Goal: Task Accomplishment & Management: Manage account settings

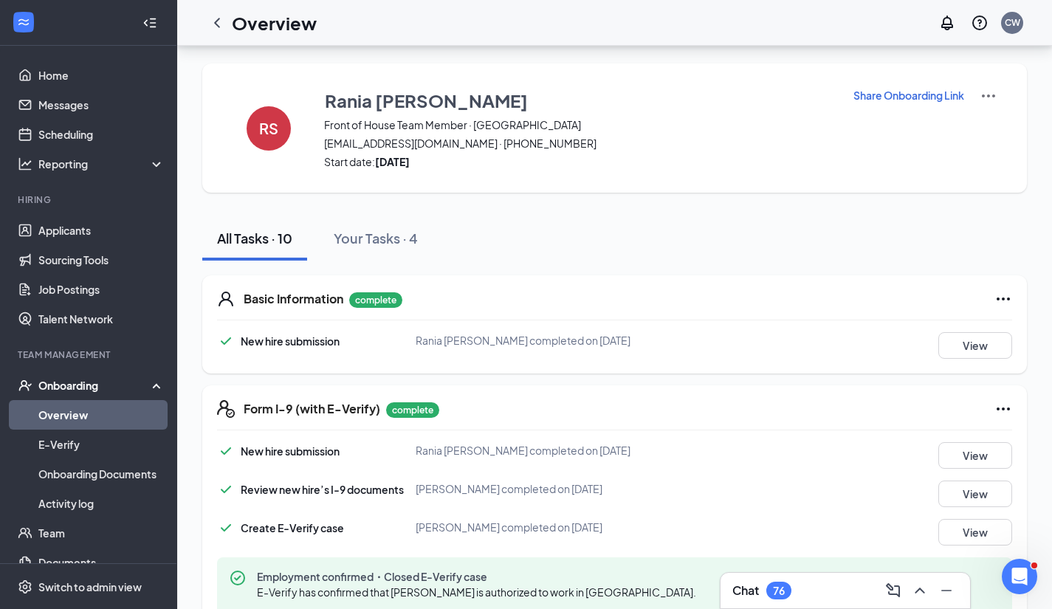
scroll to position [551, 0]
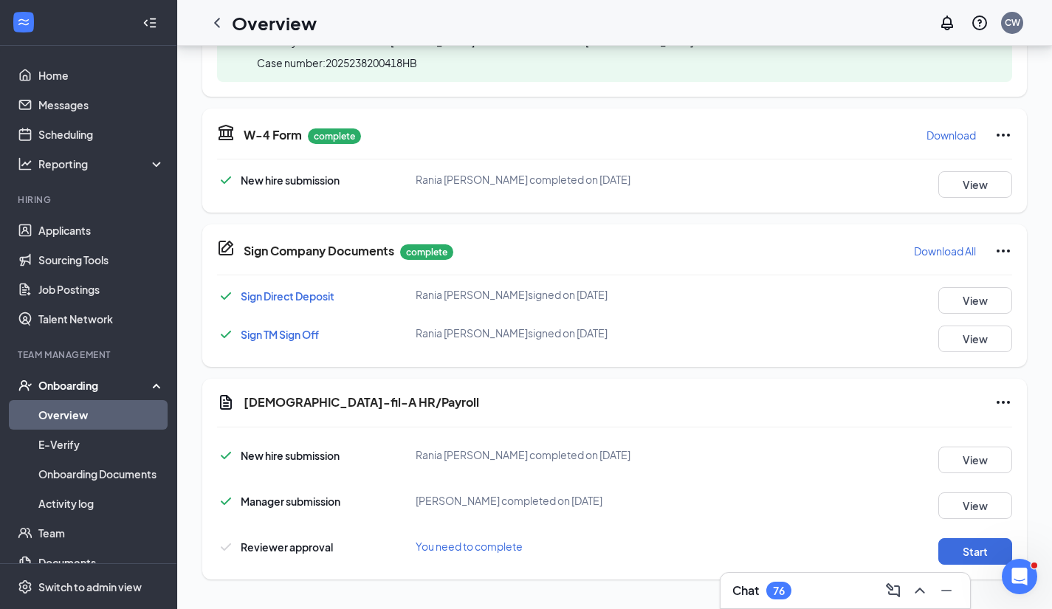
click at [1001, 403] on icon "Ellipses" at bounding box center [1004, 403] width 18 height 18
click at [946, 428] on span "Mark as complete" at bounding box center [948, 433] width 86 height 15
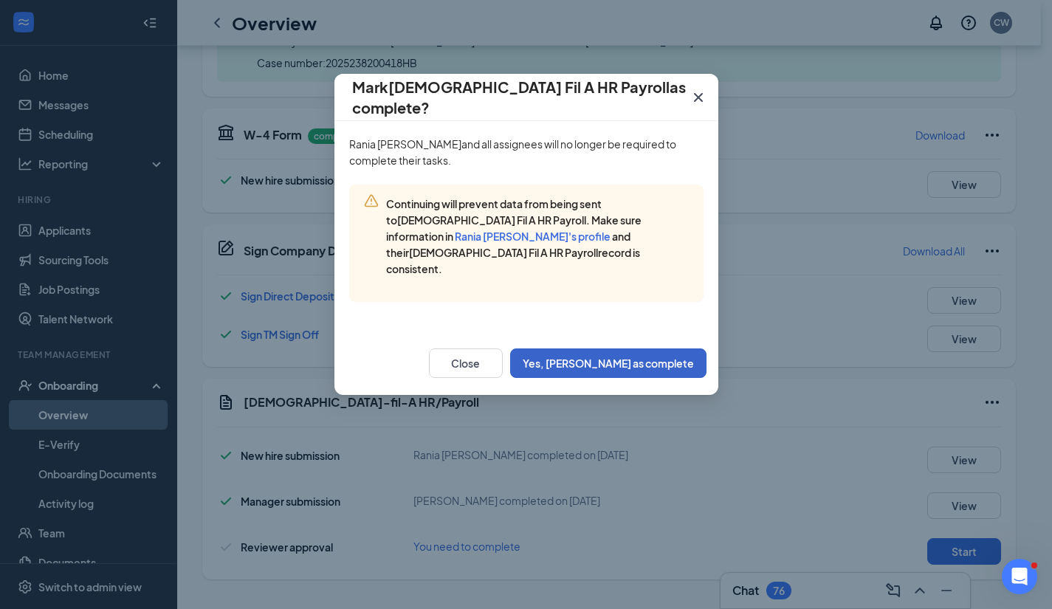
click at [620, 349] on button "Yes, [PERSON_NAME] as complete" at bounding box center [608, 364] width 196 height 30
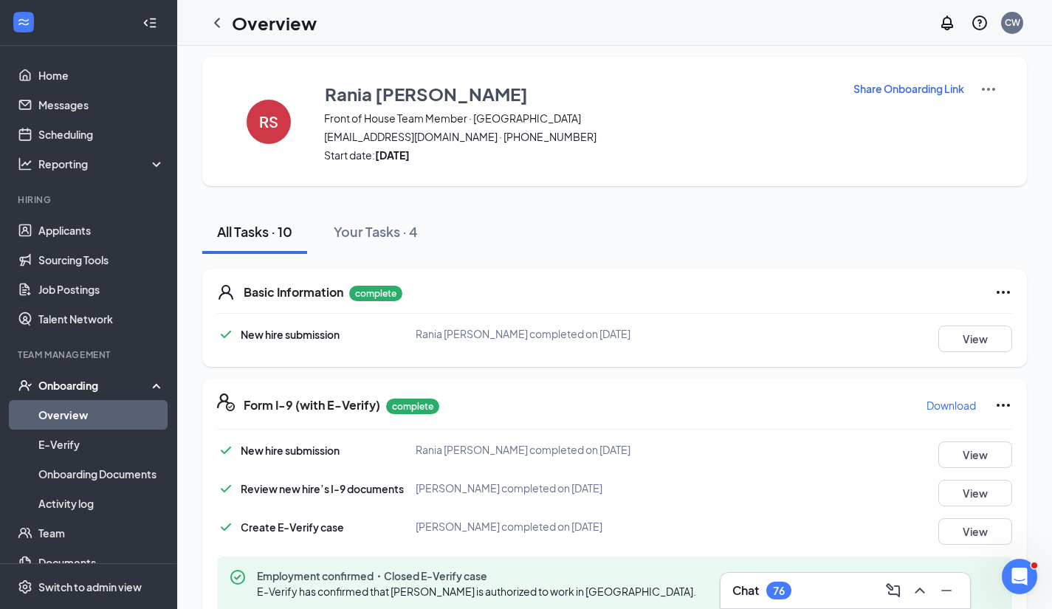
scroll to position [0, 0]
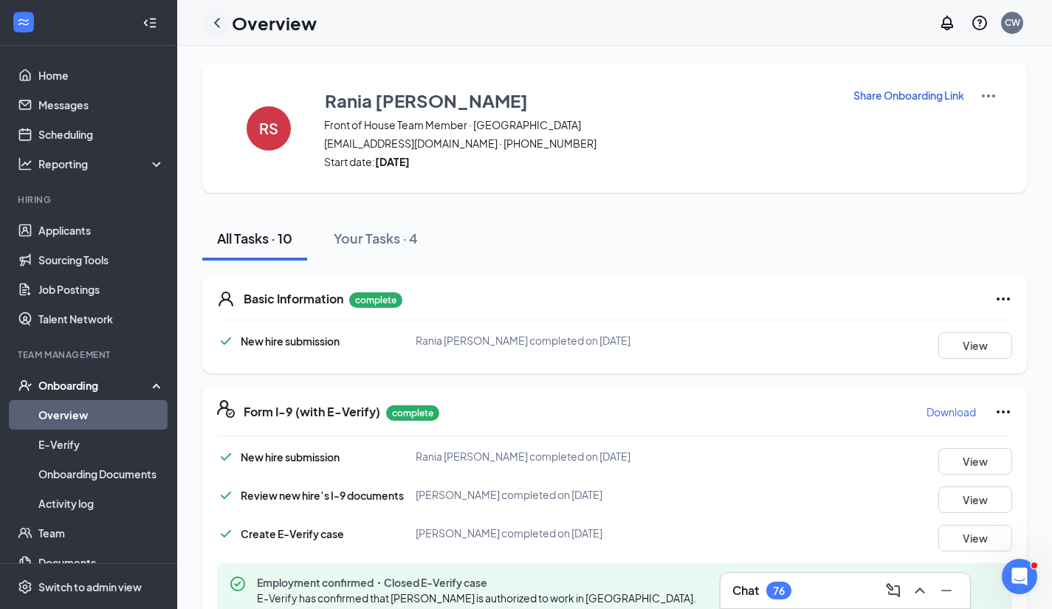
click at [214, 20] on icon "ChevronLeft" at bounding box center [217, 23] width 18 height 18
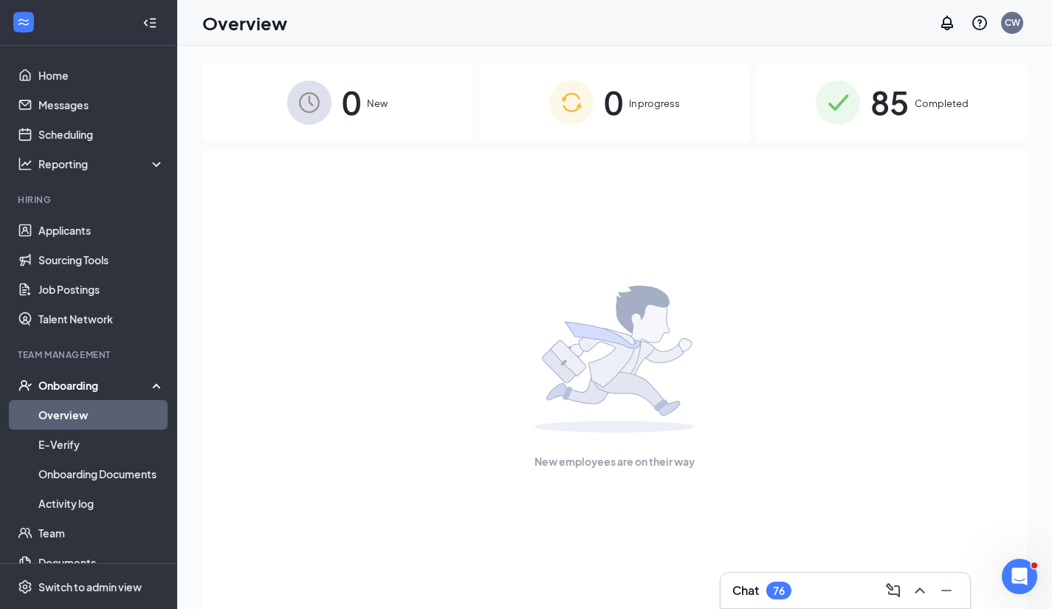
click at [893, 100] on span "85" at bounding box center [890, 102] width 38 height 51
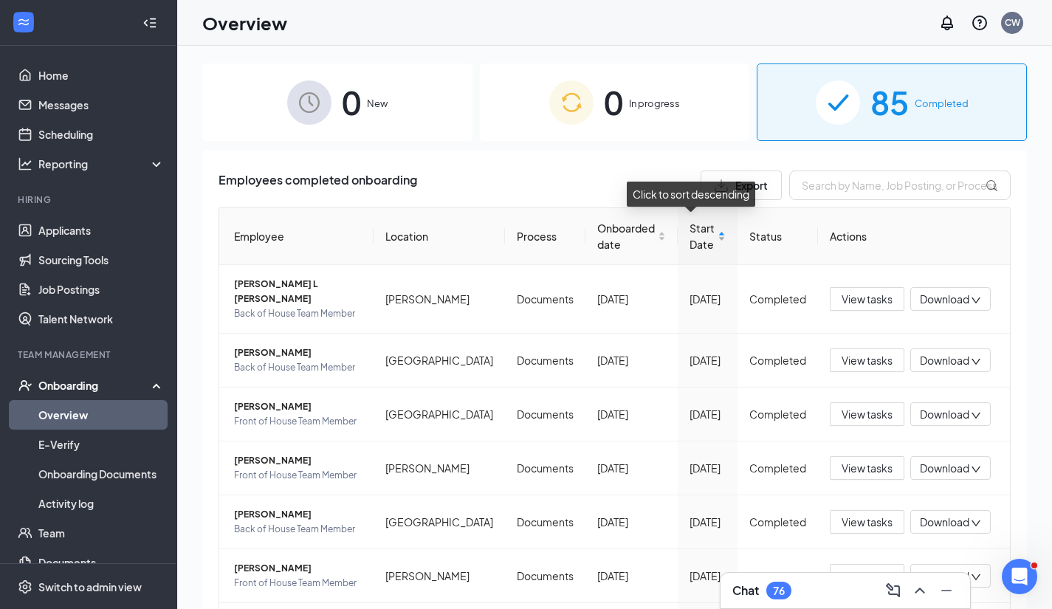
click at [704, 233] on div "Start Date" at bounding box center [708, 236] width 36 height 32
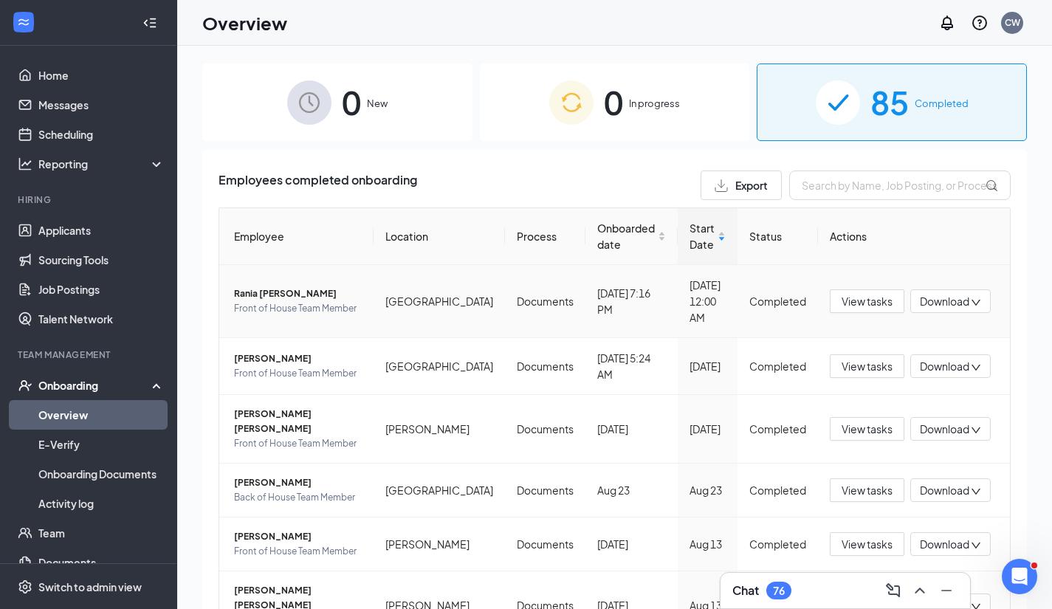
click at [961, 297] on div "Download" at bounding box center [950, 301] width 80 height 24
click at [881, 369] on div "Download files" at bounding box center [888, 371] width 159 height 18
click at [971, 298] on icon "down" at bounding box center [976, 303] width 10 height 10
click at [921, 340] on div "Download summary" at bounding box center [888, 338] width 159 height 18
click at [313, 298] on span "Rania [PERSON_NAME]" at bounding box center [298, 294] width 128 height 15
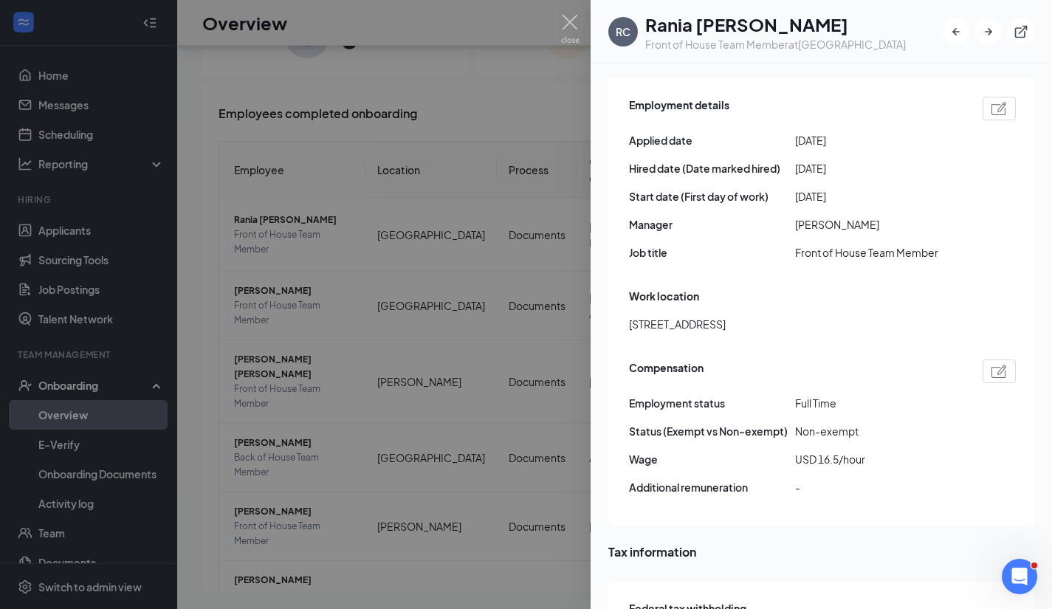
scroll to position [769, 0]
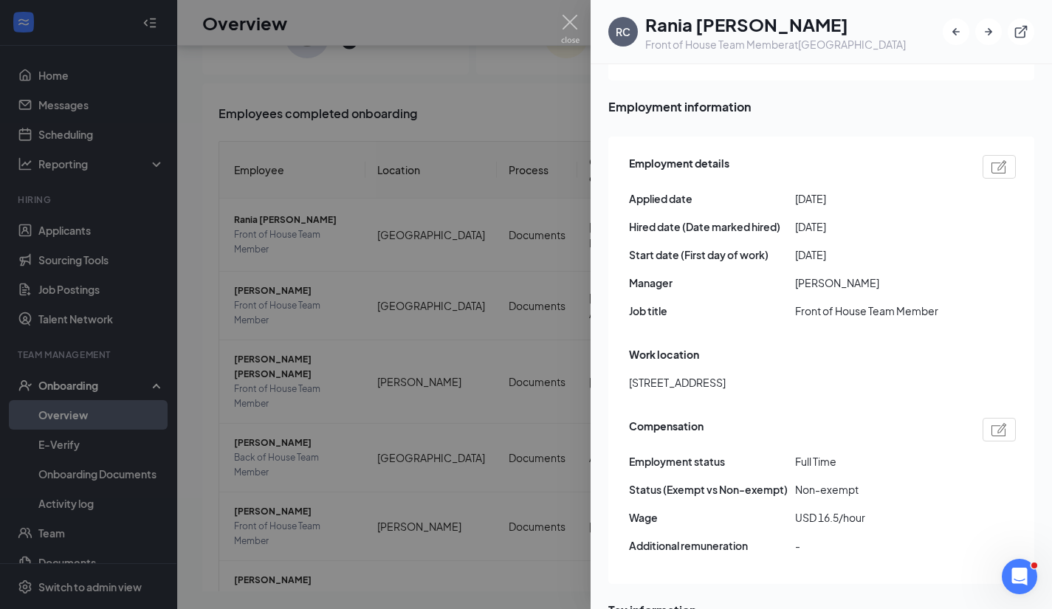
click at [609, 255] on div "Employment details Applied date [DATE] Hired date (Date marked hired) [DATE] St…" at bounding box center [821, 360] width 426 height 447
click at [492, 231] on div at bounding box center [526, 304] width 1052 height 609
